Goal: Information Seeking & Learning: Compare options

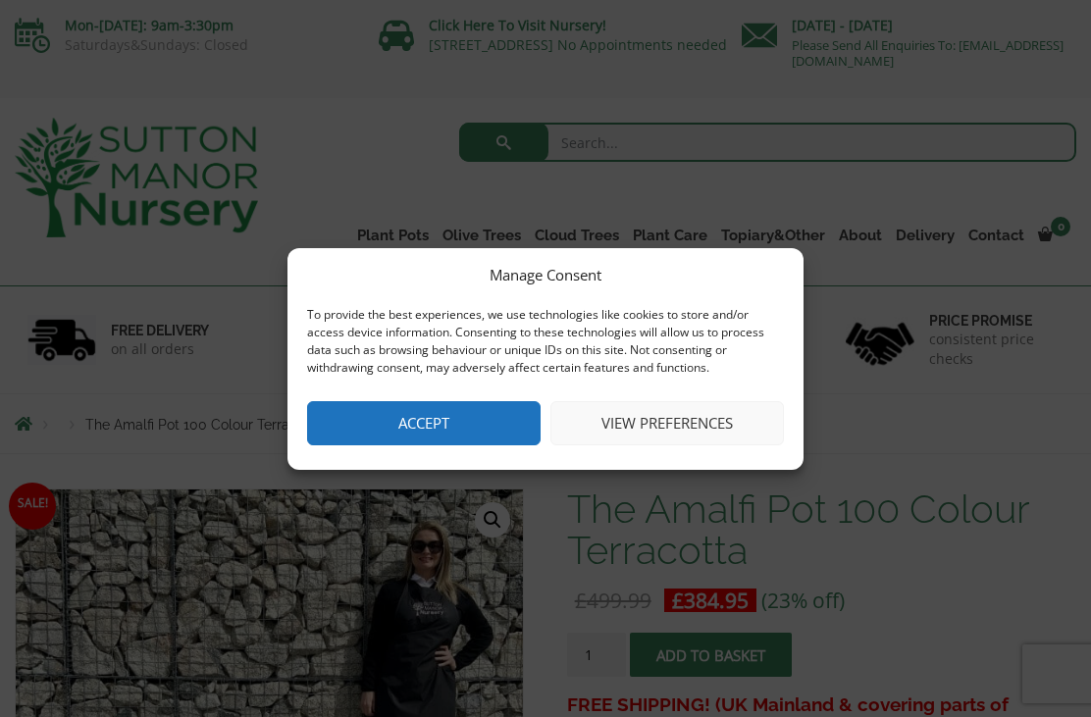
click at [416, 433] on button "Accept" at bounding box center [424, 423] width 234 height 44
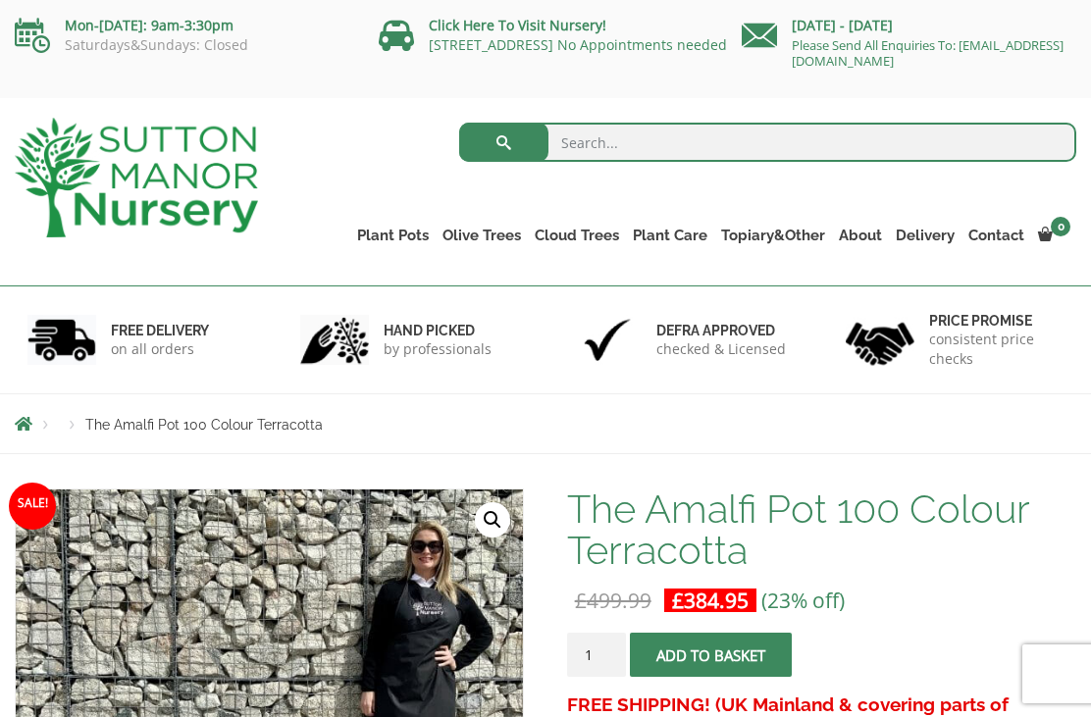
click at [0, 0] on link "Wabi-Sabi" at bounding box center [0, 0] width 0 height 0
click at [0, 0] on link "Resin Bonded Pots" at bounding box center [0, 0] width 0 height 0
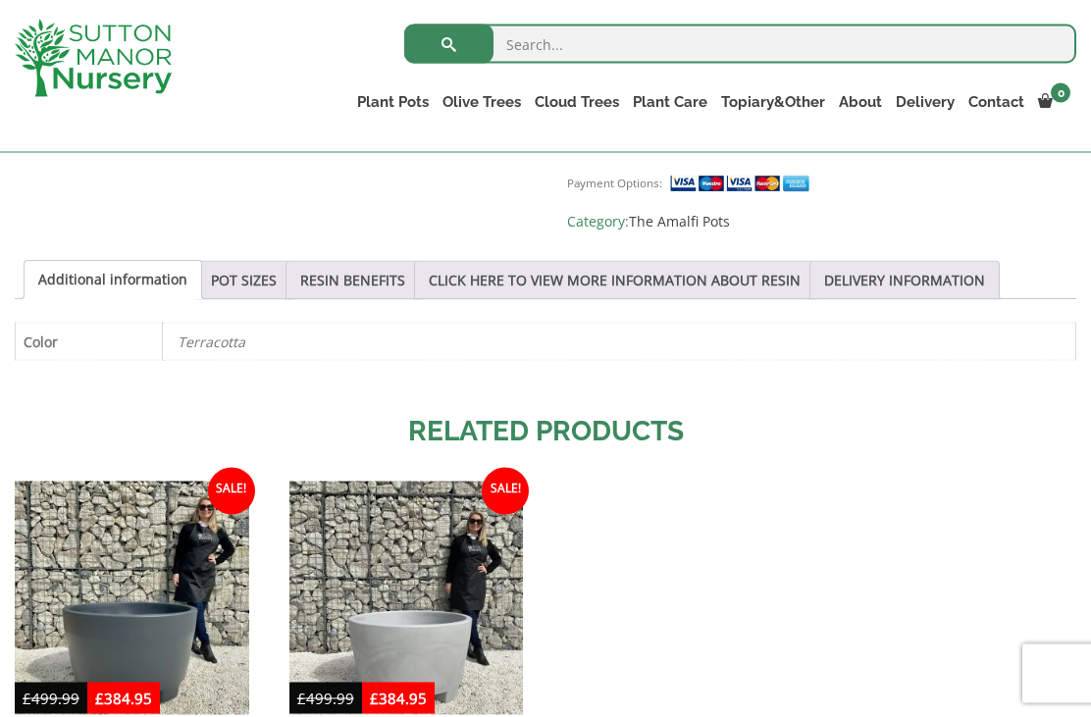
scroll to position [970, 0]
click at [271, 265] on link "POT SIZES" at bounding box center [244, 279] width 66 height 37
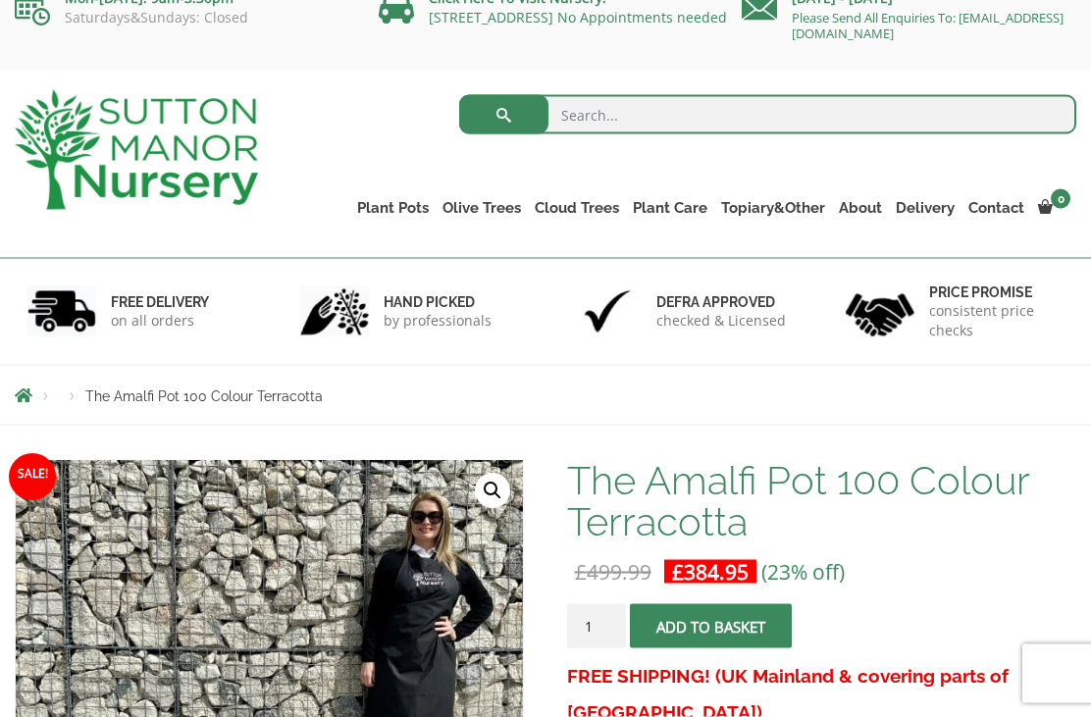
scroll to position [0, 0]
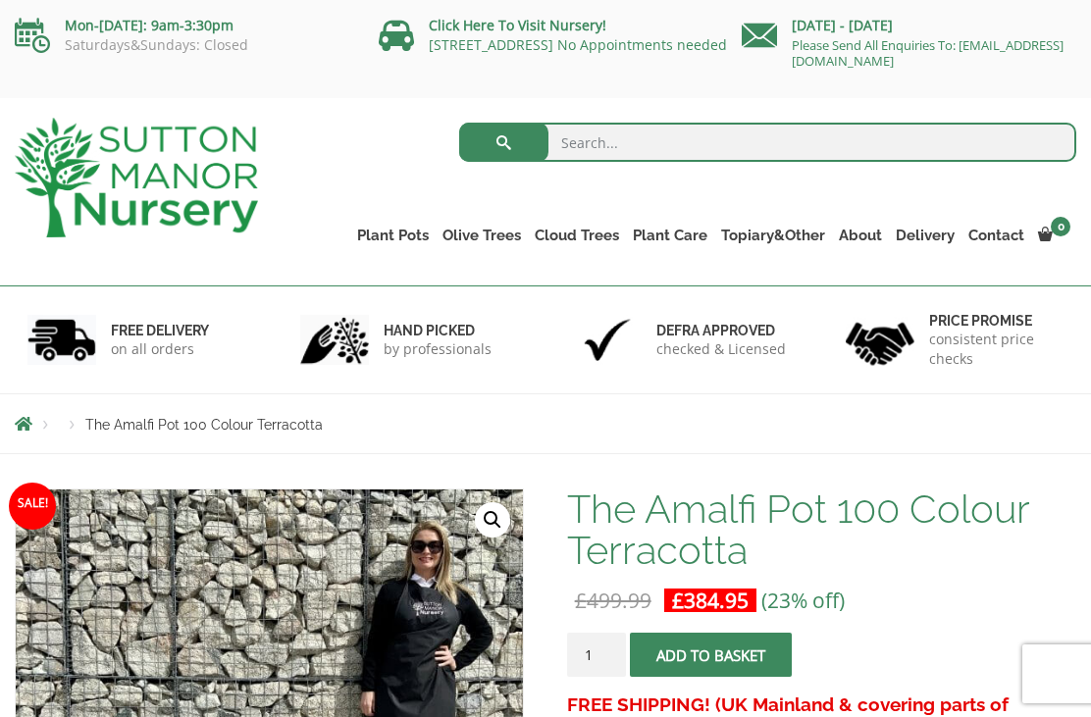
click at [0, 0] on link "Resin Bonded Pots" at bounding box center [0, 0] width 0 height 0
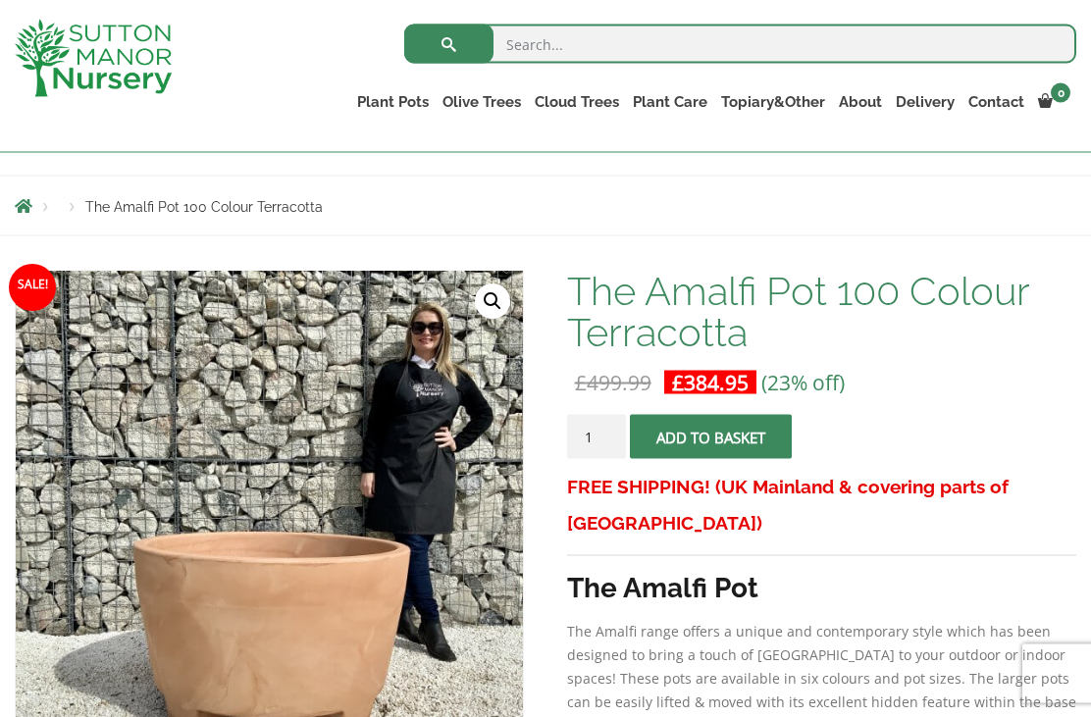
scroll to position [182, 0]
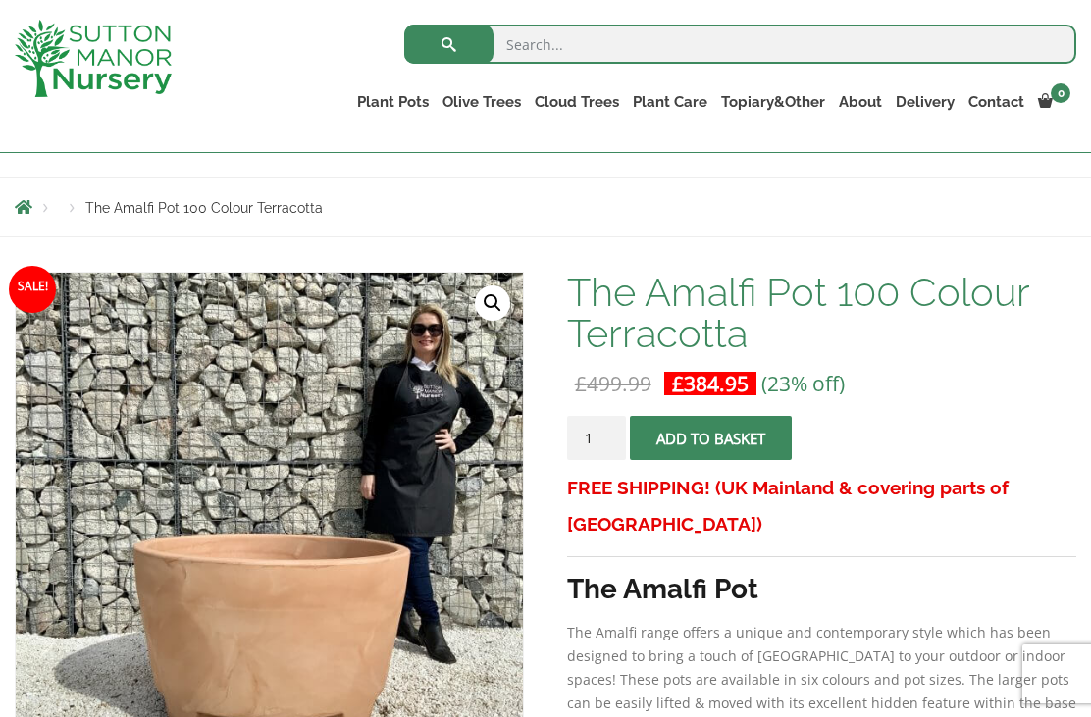
click at [0, 0] on link "The Como Cube Pots 45 (All Colours)" at bounding box center [0, 0] width 0 height 0
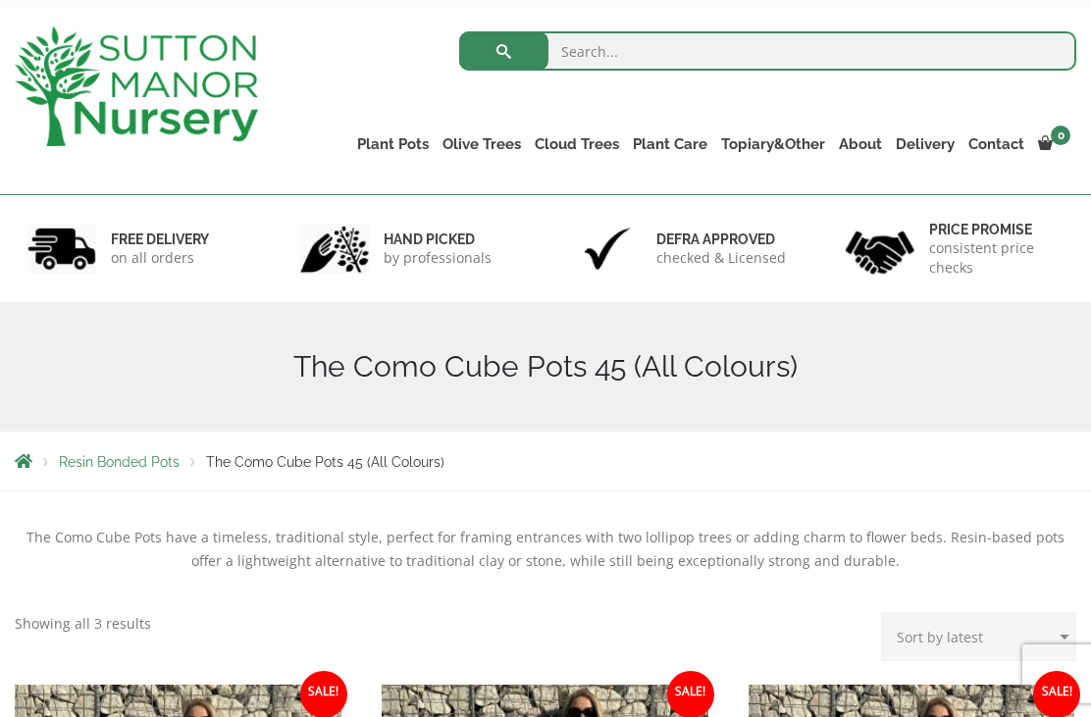
scroll to position [81, 0]
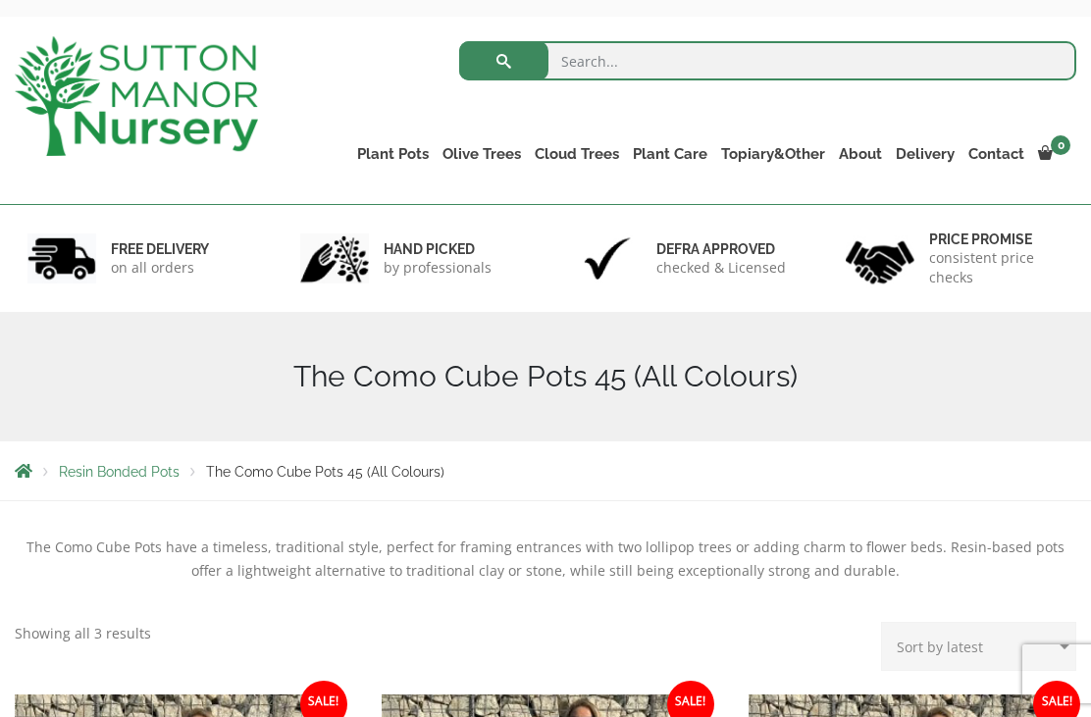
click at [140, 477] on span "Resin Bonded Pots" at bounding box center [119, 472] width 121 height 16
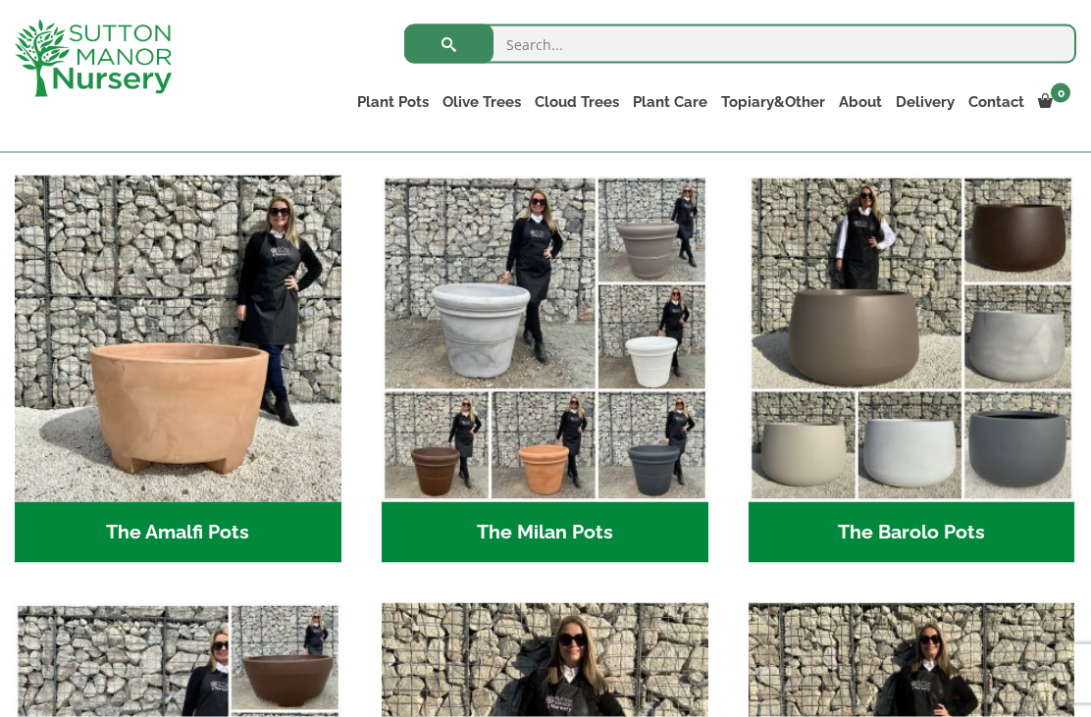
scroll to position [516, 0]
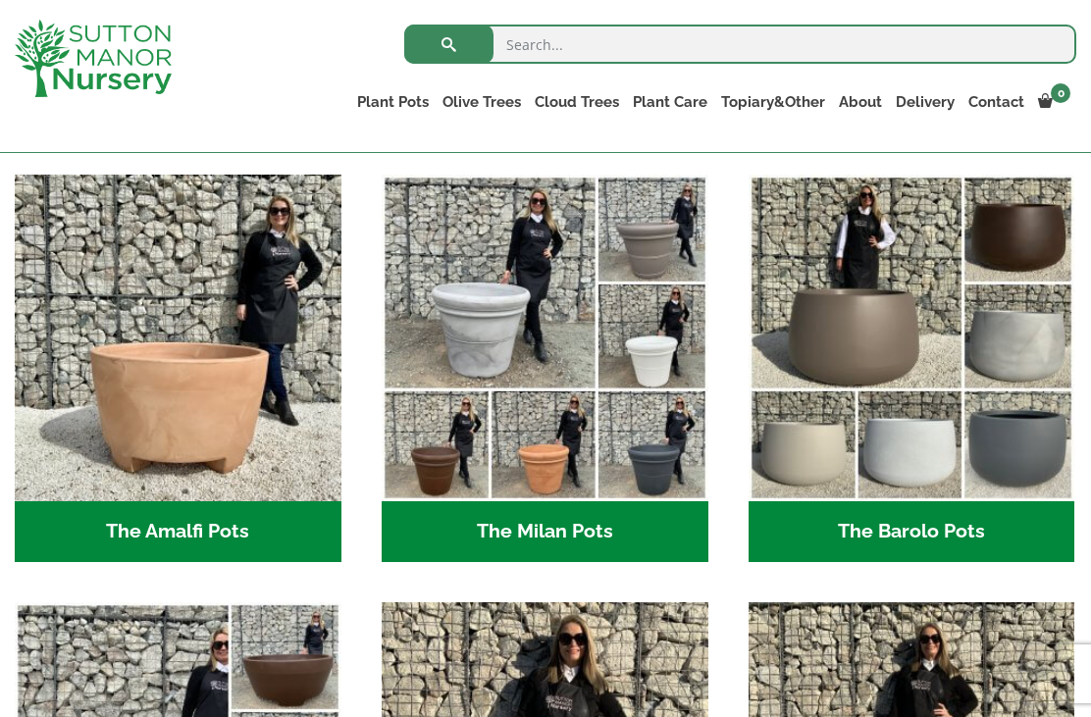
click at [894, 534] on h2 "The Barolo Pots (42)" at bounding box center [912, 531] width 327 height 61
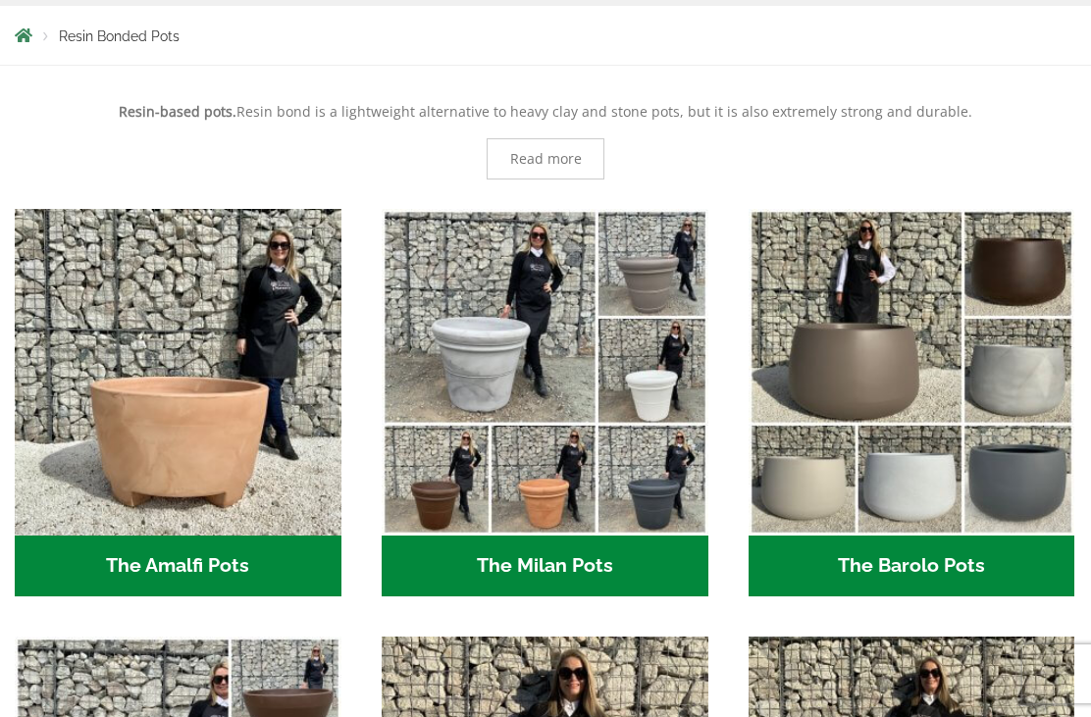
scroll to position [579, 0]
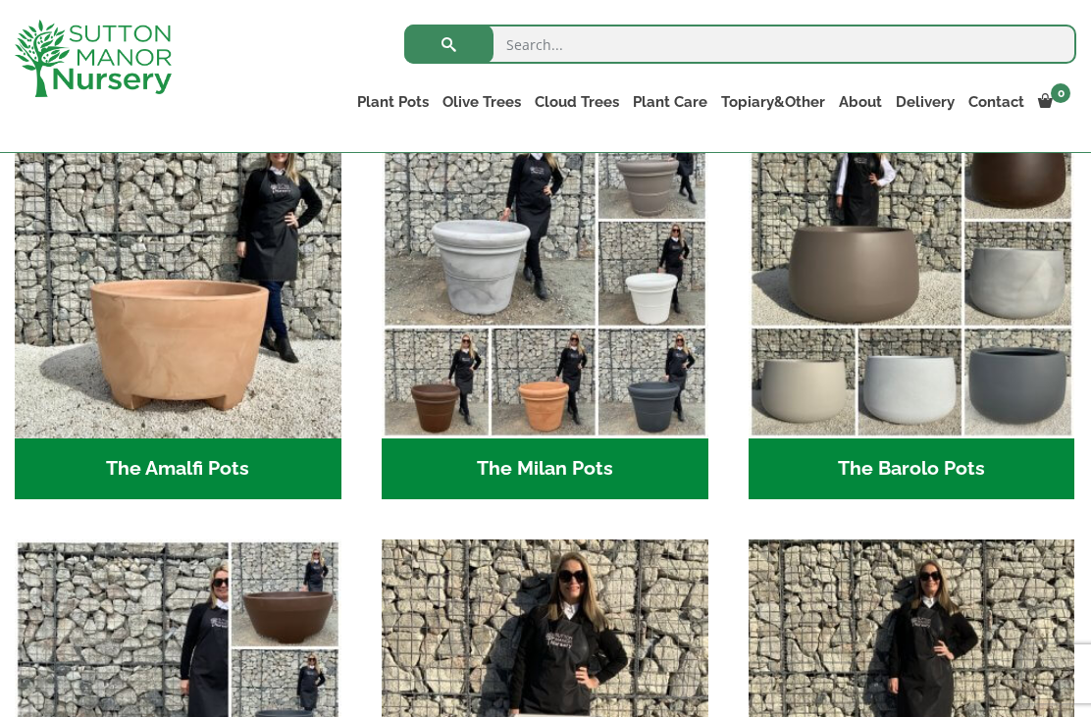
click at [135, 367] on img "Visit product category The Amalfi Pots" at bounding box center [178, 275] width 327 height 327
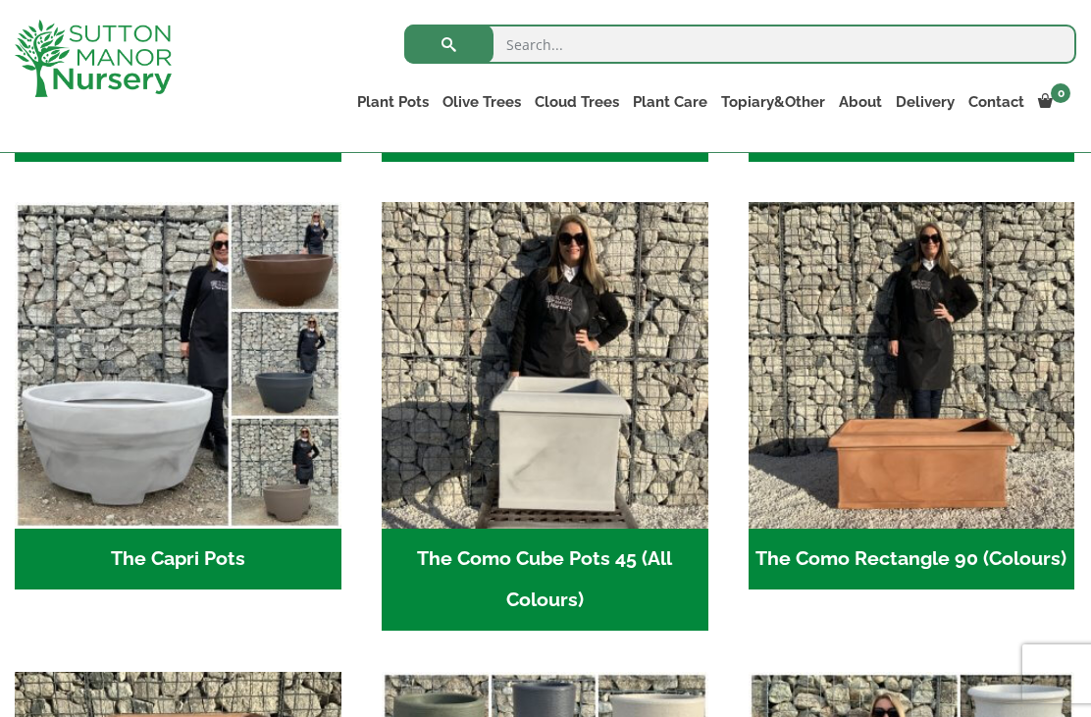
scroll to position [922, 0]
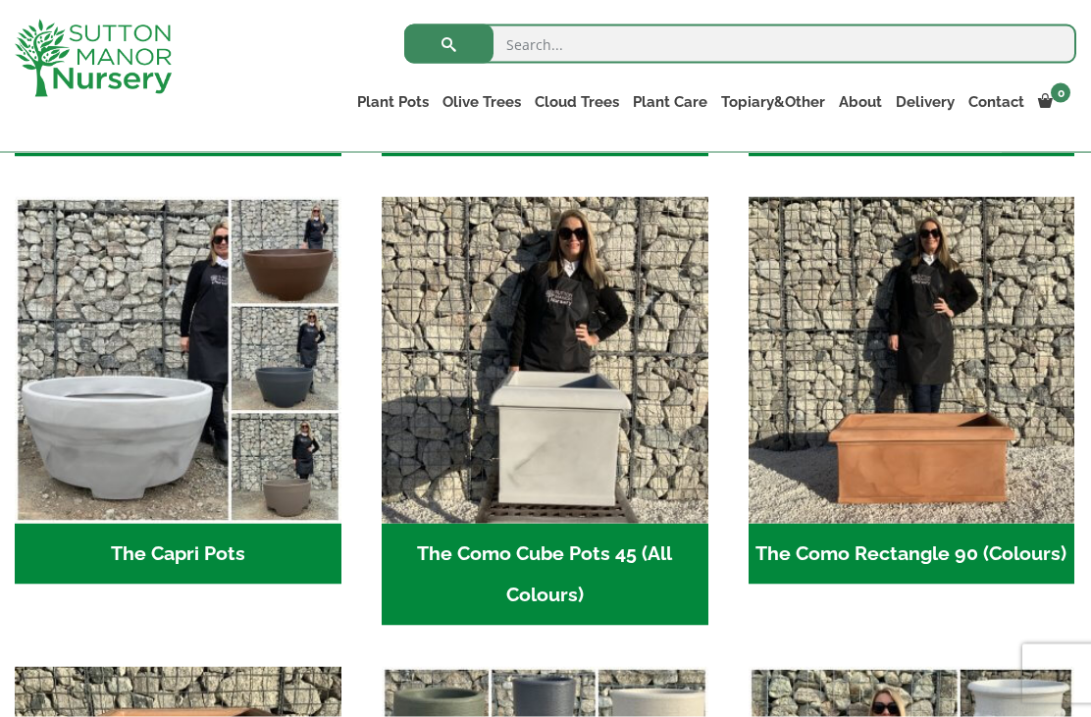
click at [108, 474] on img "Visit product category The Capri Pots" at bounding box center [178, 360] width 327 height 327
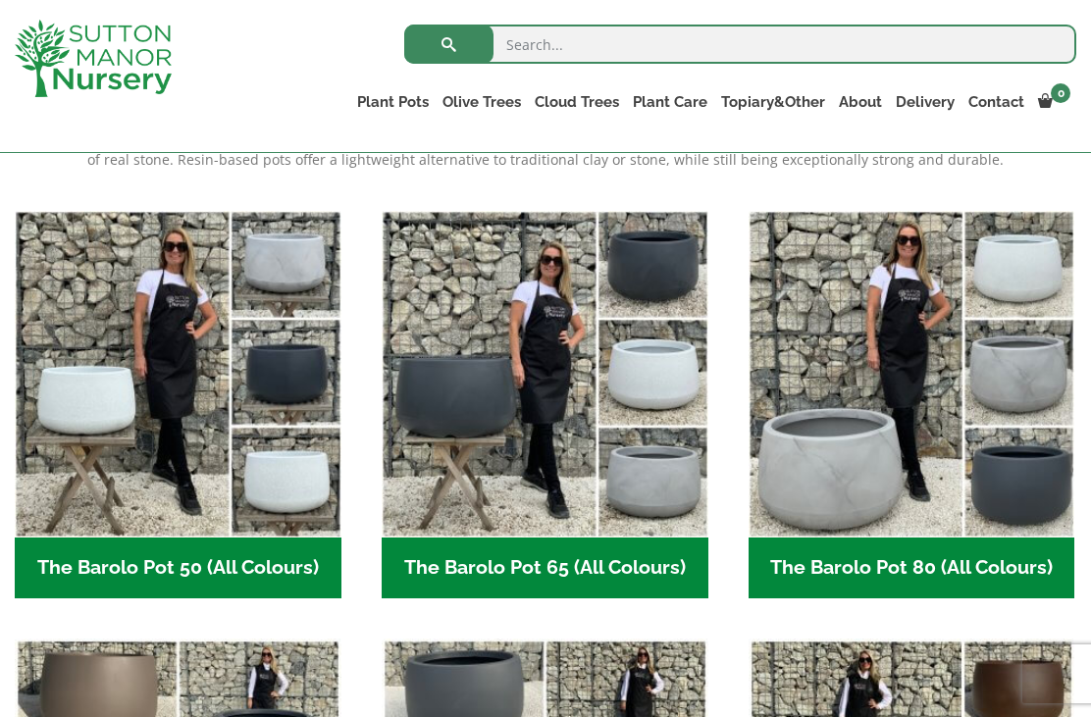
scroll to position [454, 0]
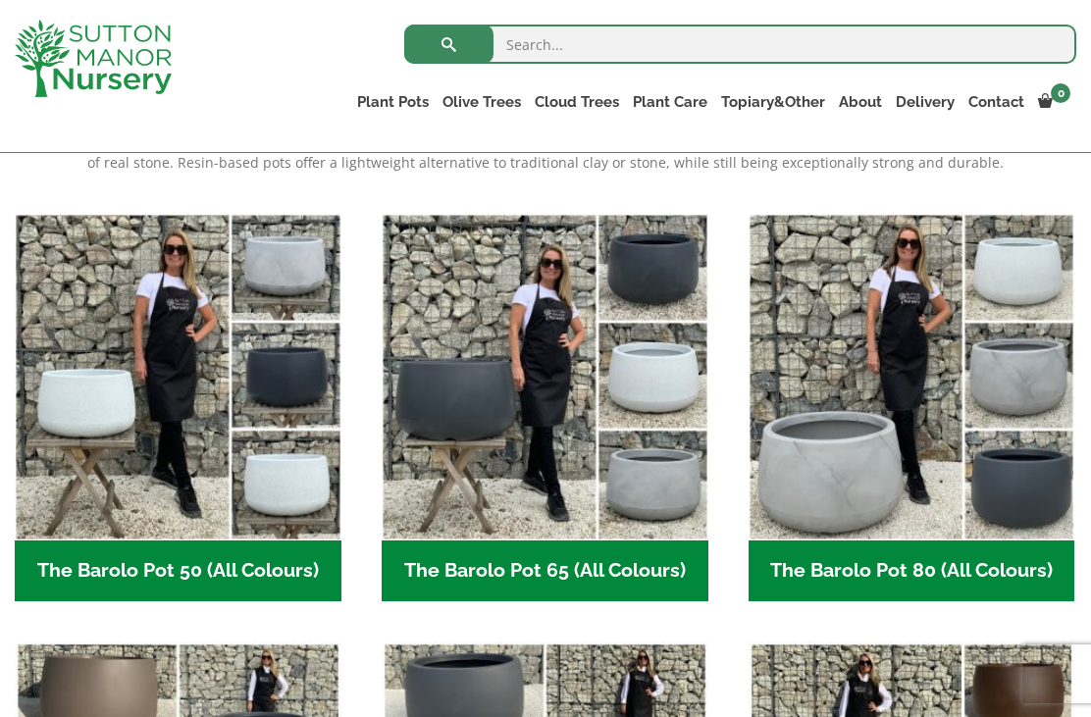
click at [844, 399] on img "Visit product category The Barolo Pot 80 (All Colours)" at bounding box center [912, 377] width 327 height 327
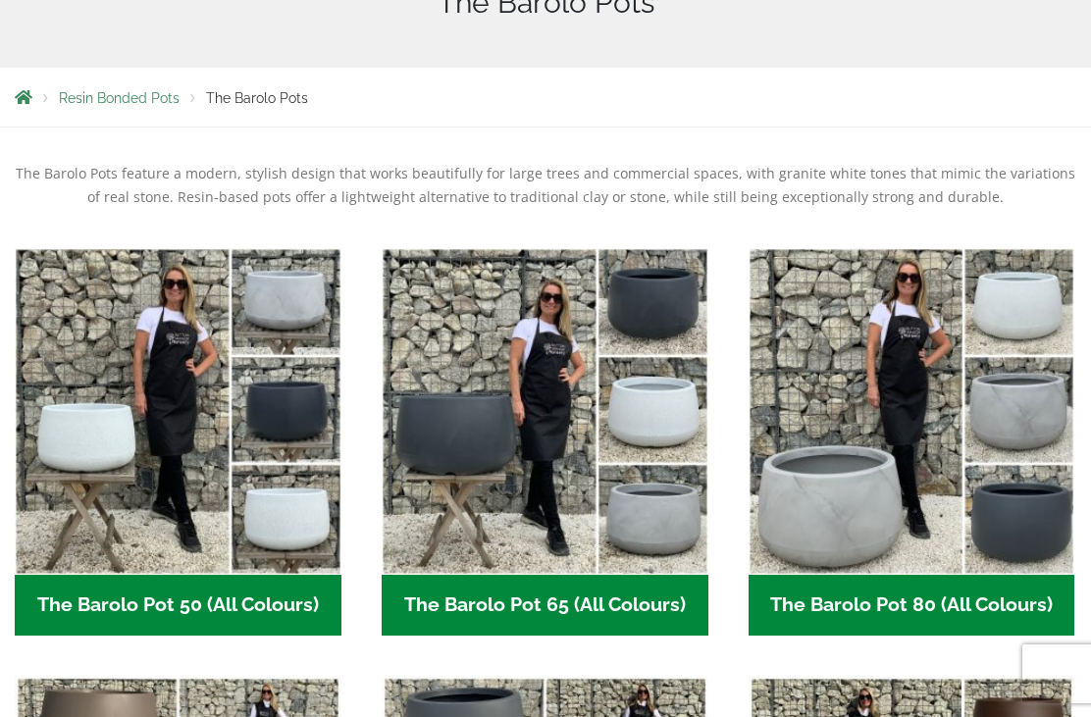
scroll to position [0, 0]
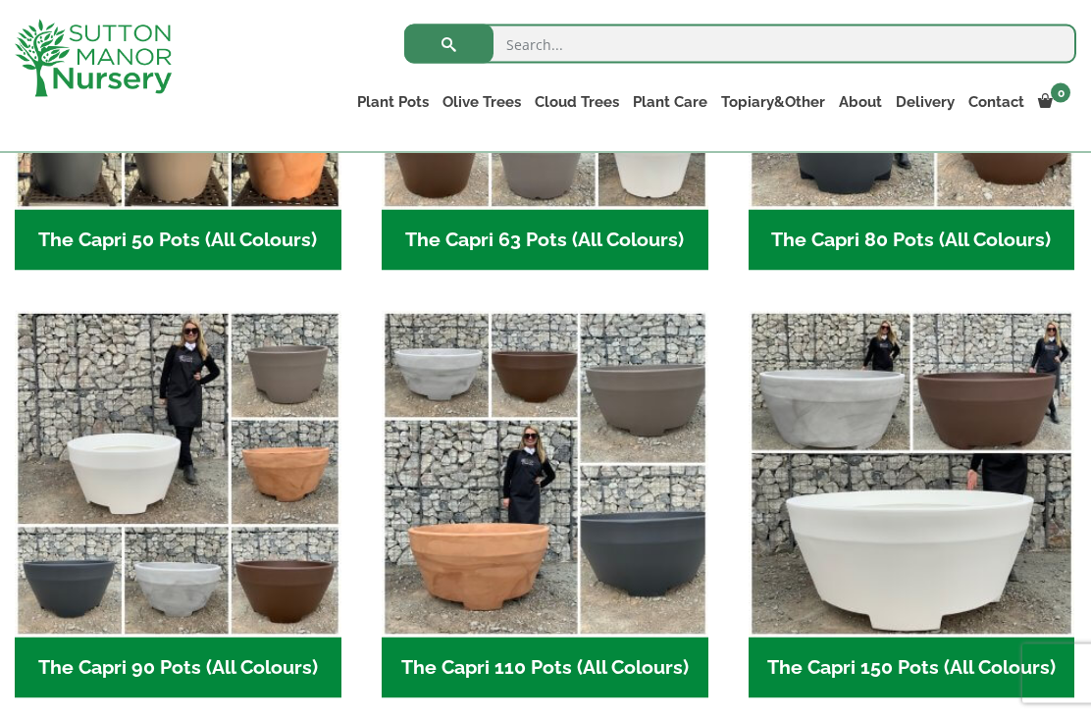
scroll to position [788, 0]
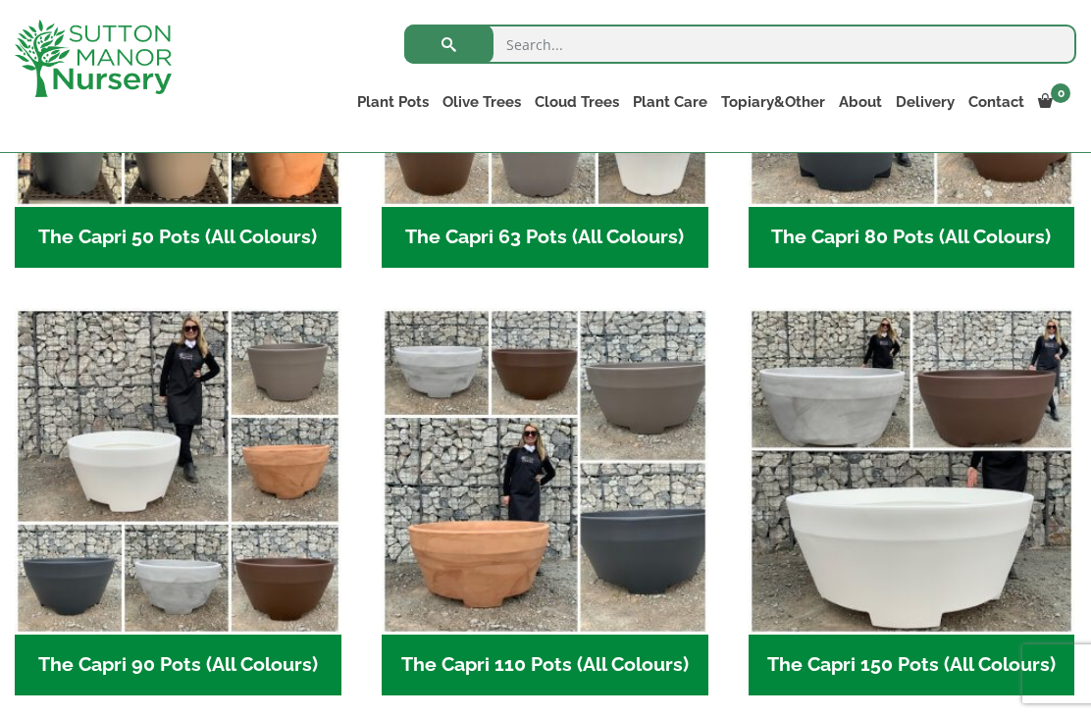
click at [168, 540] on img "Visit product category The Capri 90 Pots (All Colours)" at bounding box center [178, 471] width 327 height 327
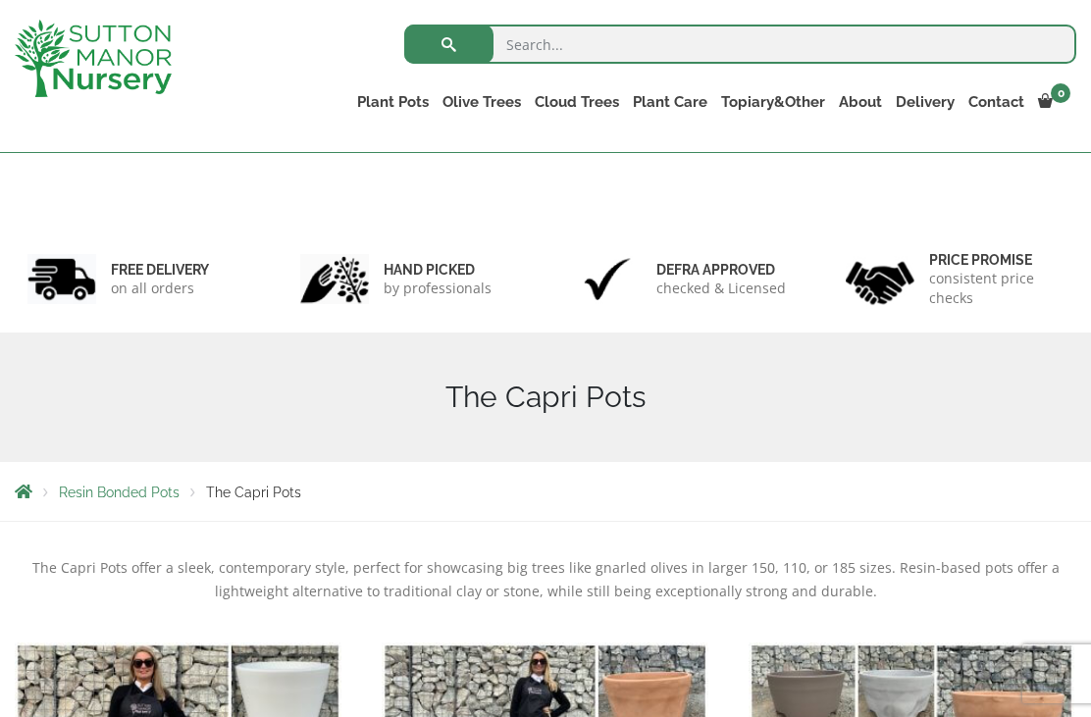
scroll to position [0, 0]
